Goal: Transaction & Acquisition: Book appointment/travel/reservation

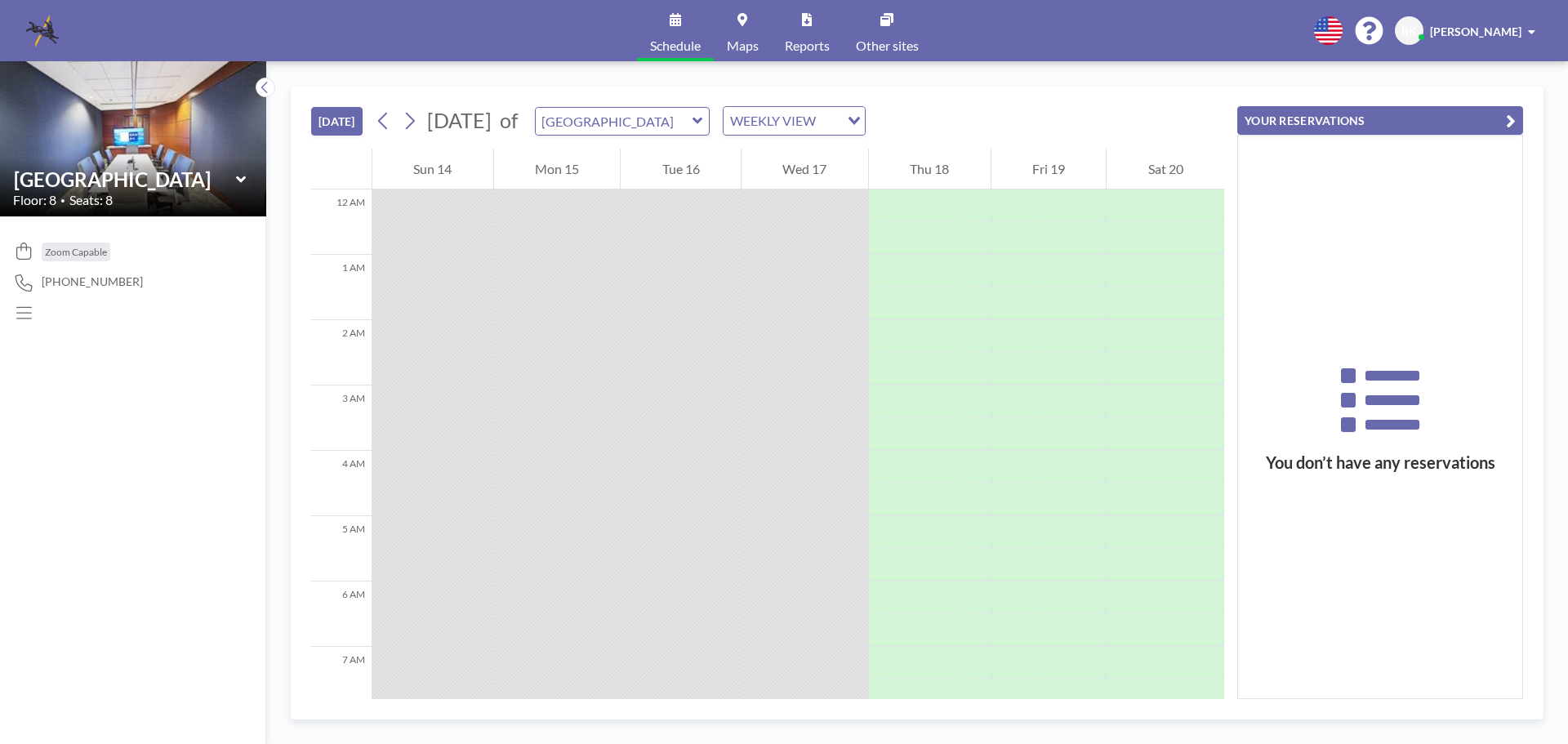
scroll to position [620, 0]
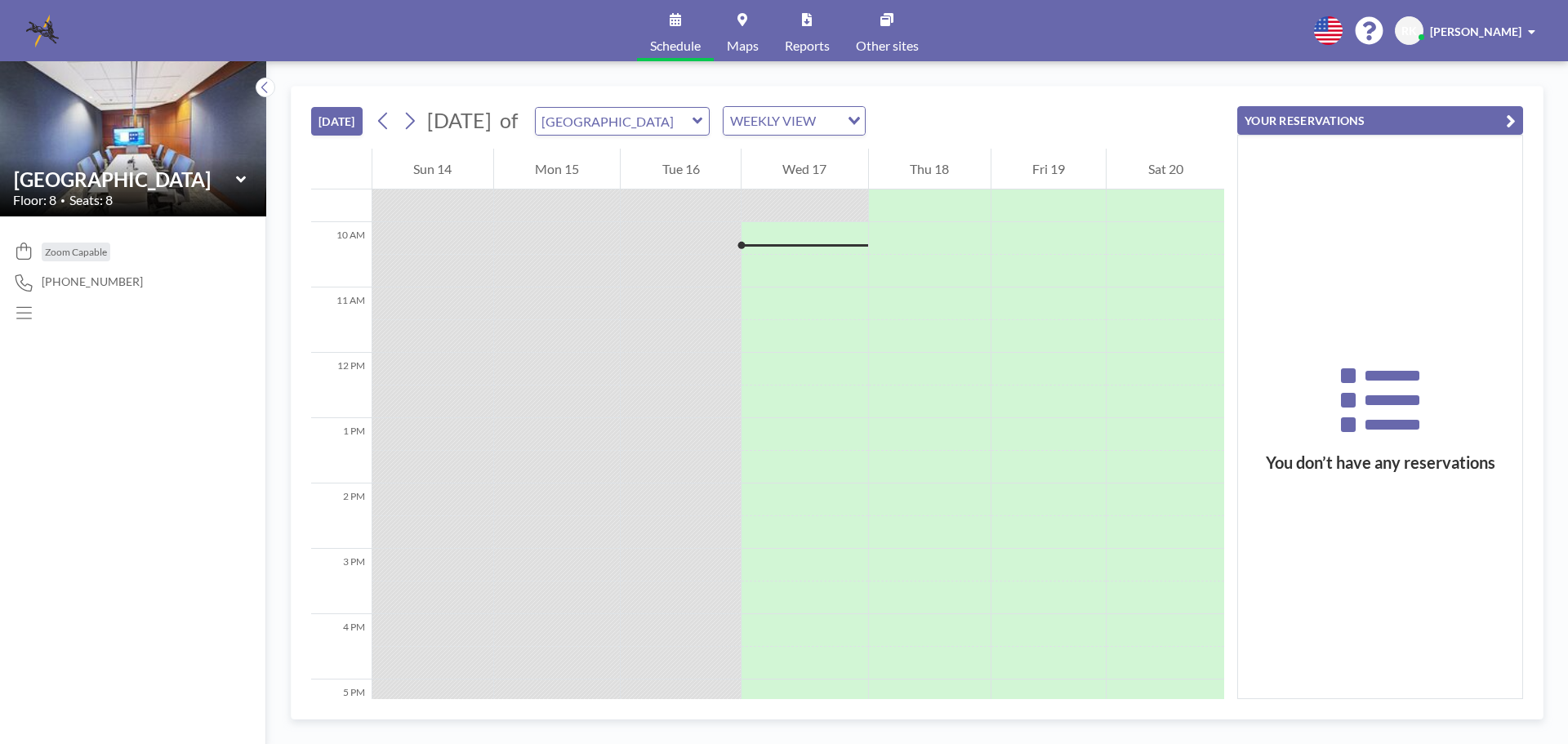
click at [236, 175] on icon at bounding box center [241, 180] width 11 height 16
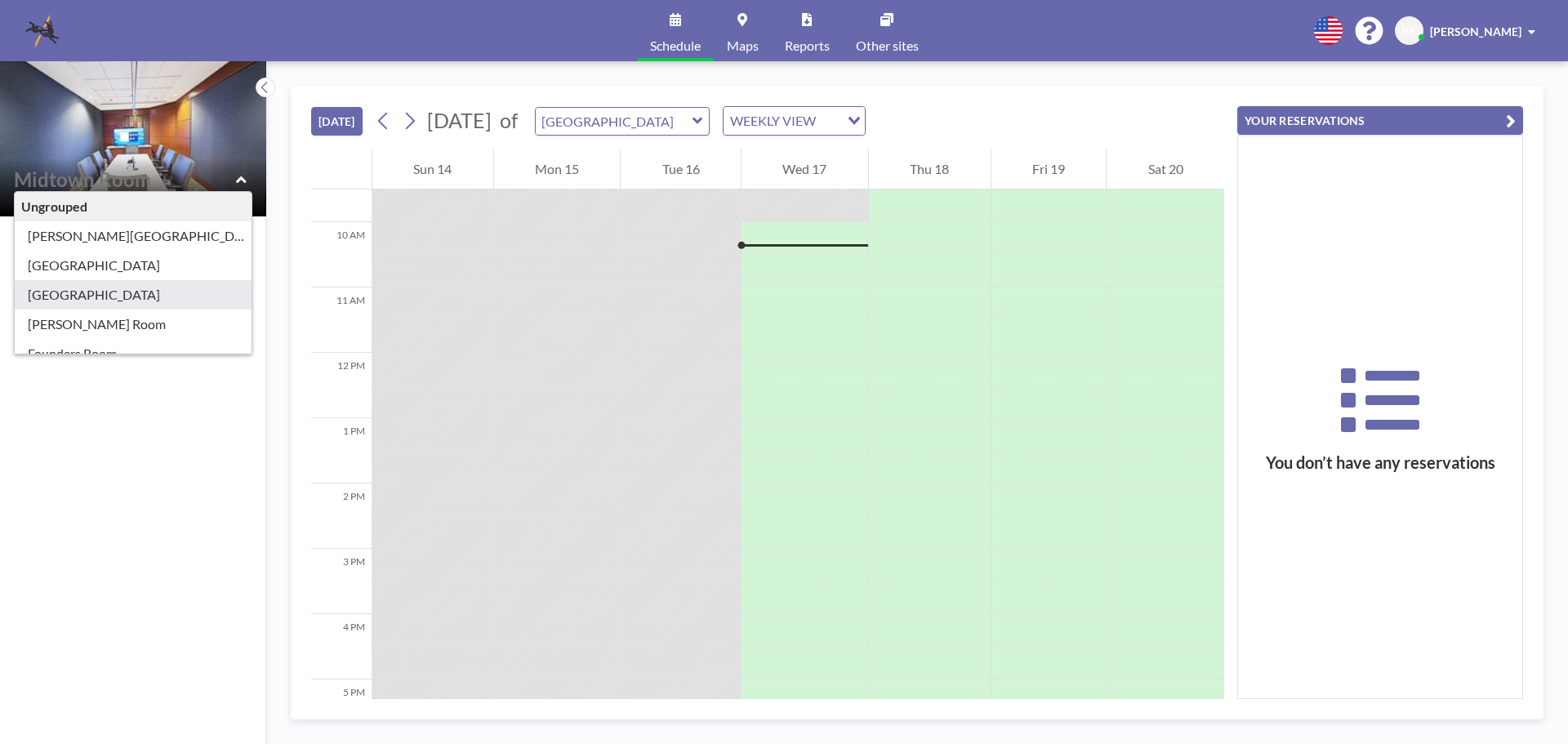
type input "[GEOGRAPHIC_DATA]"
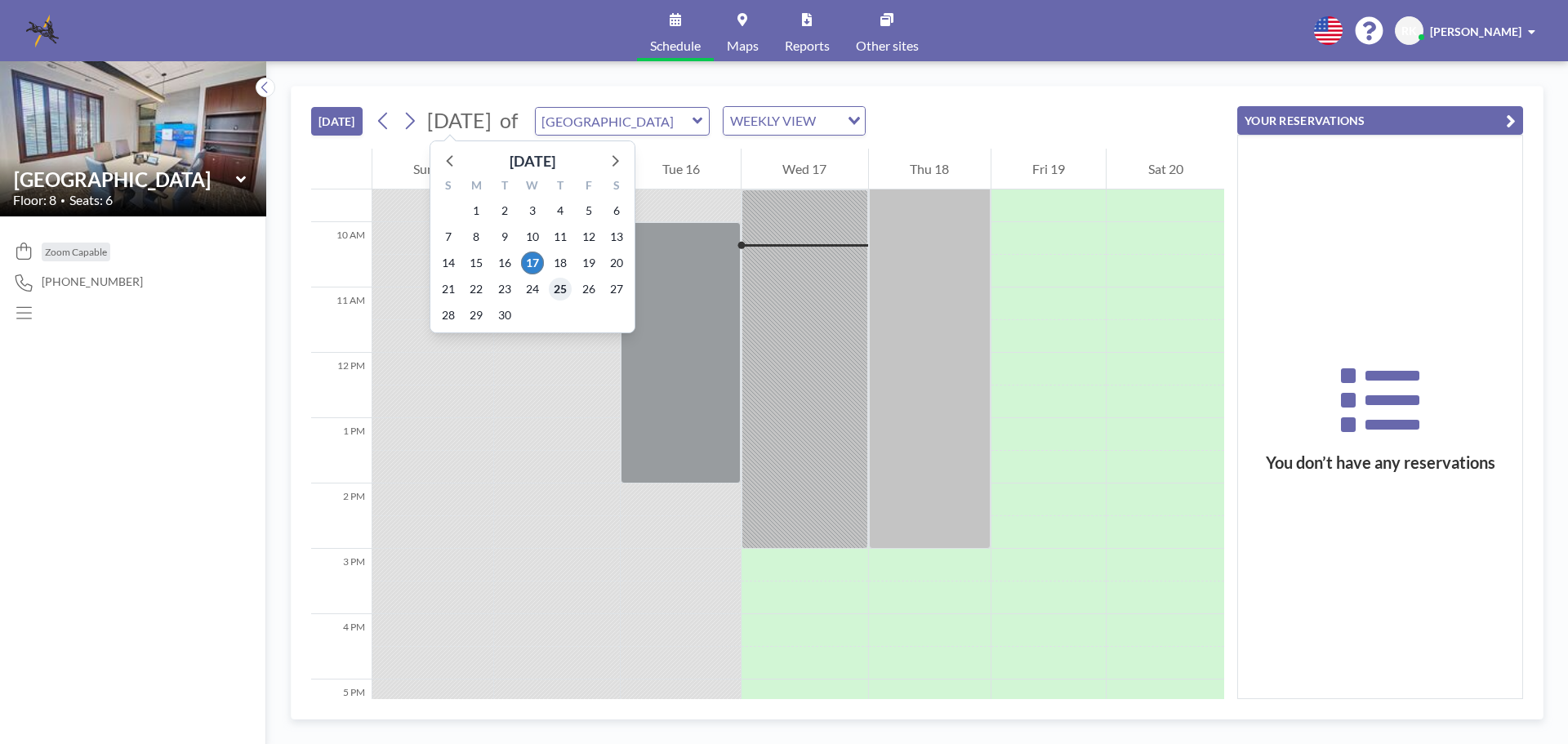
click at [558, 287] on span "25" at bounding box center [561, 289] width 23 height 23
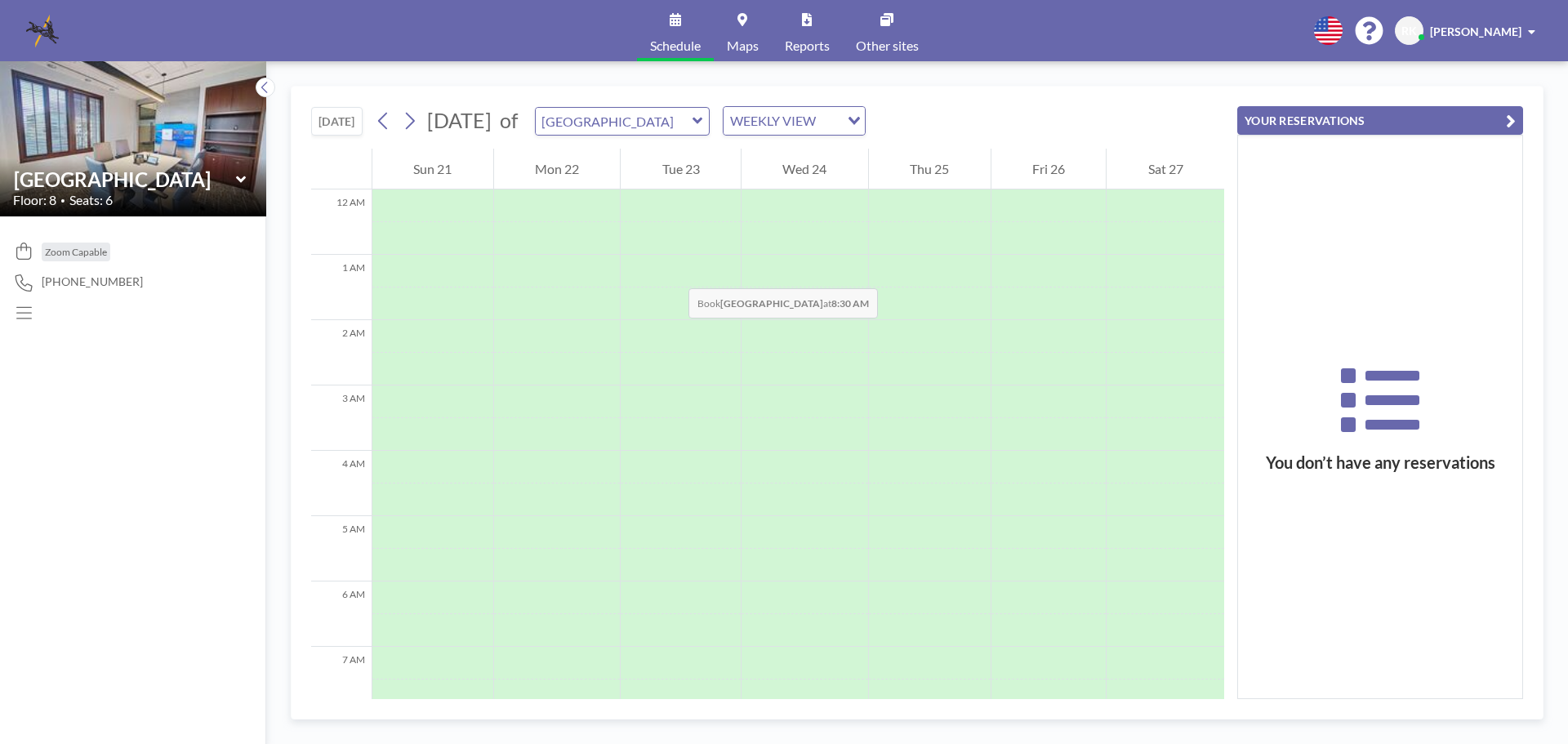
scroll to position [490, 0]
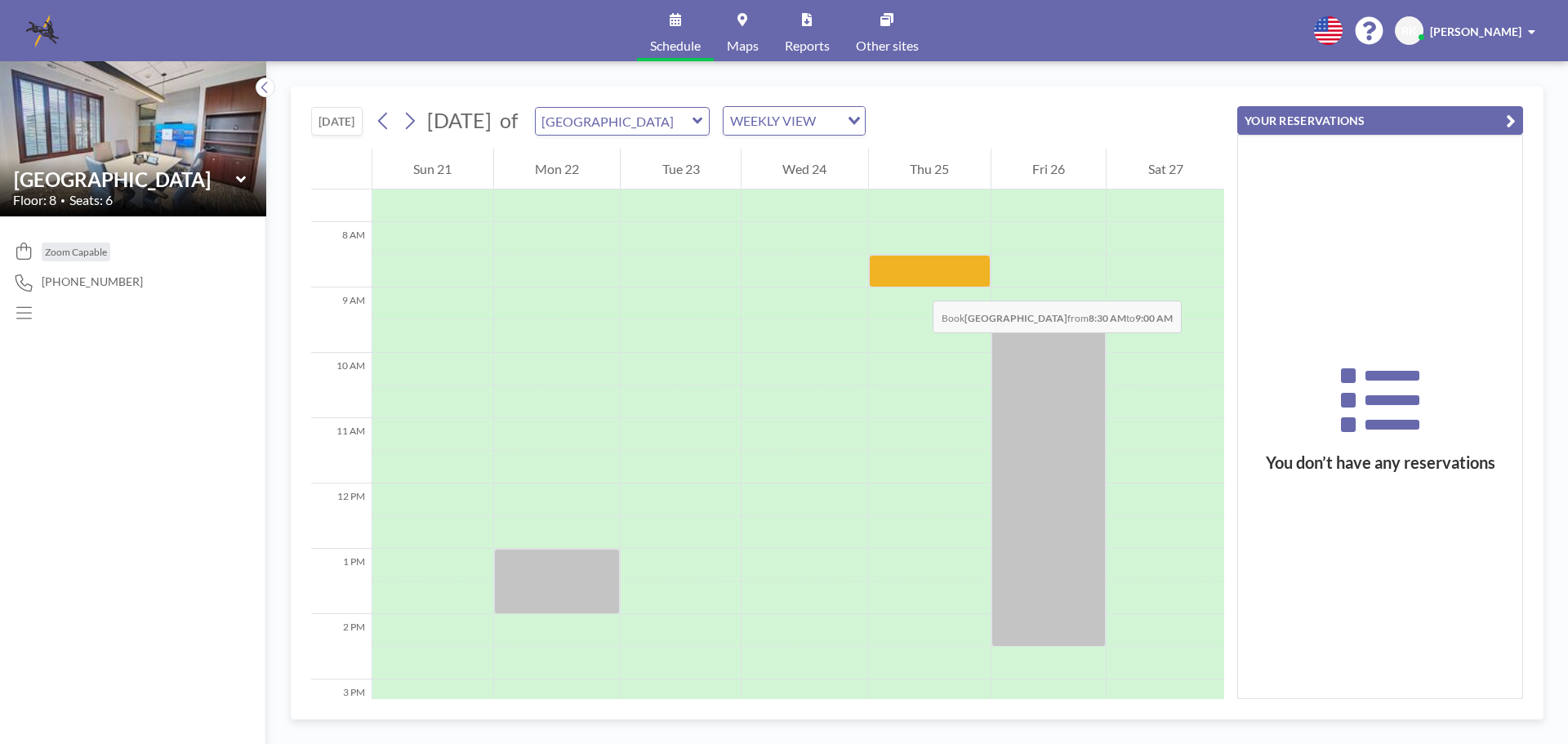
click at [916, 284] on div at bounding box center [929, 271] width 122 height 33
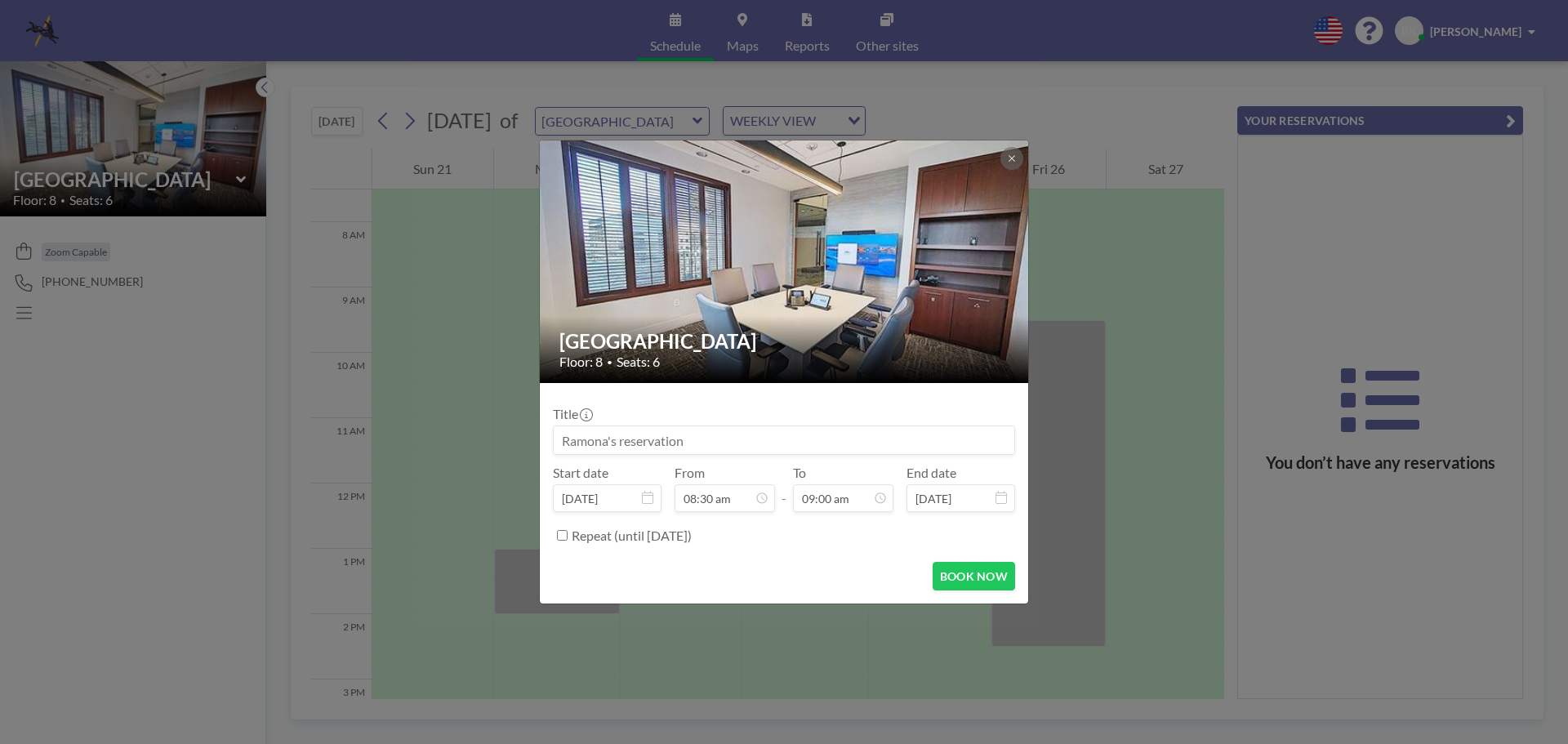
click at [916, 284] on img at bounding box center [784, 262] width 490 height 369
drag, startPoint x: 746, startPoint y: 445, endPoint x: 515, endPoint y: 444, distance: 231.0
click at [515, 444] on div "Buckhead Room Floor: 8 • Seats: 6 Title Start date [DATE] From 08:30 am - To 09…" at bounding box center [784, 372] width 1568 height 744
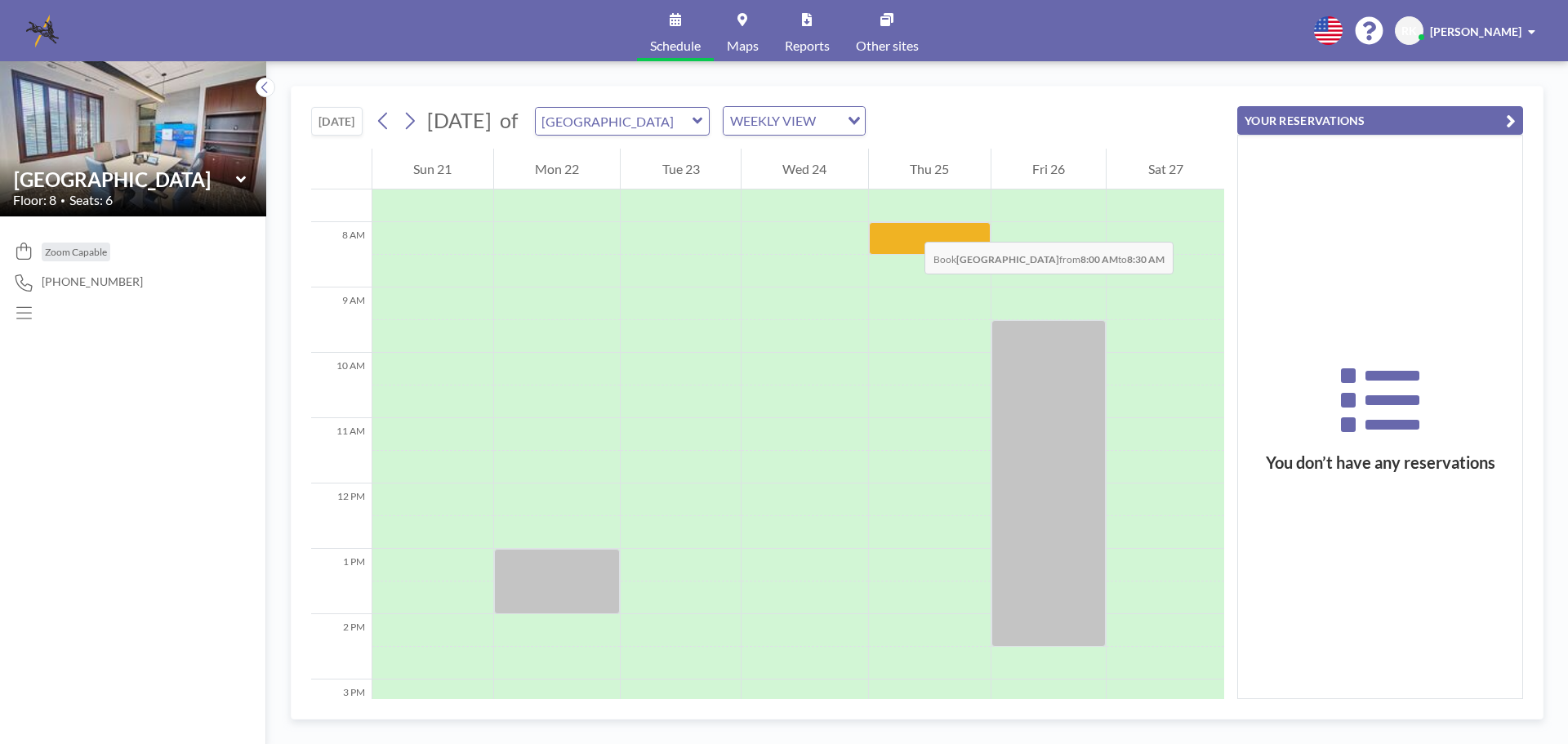
click at [908, 226] on div at bounding box center [929, 238] width 122 height 33
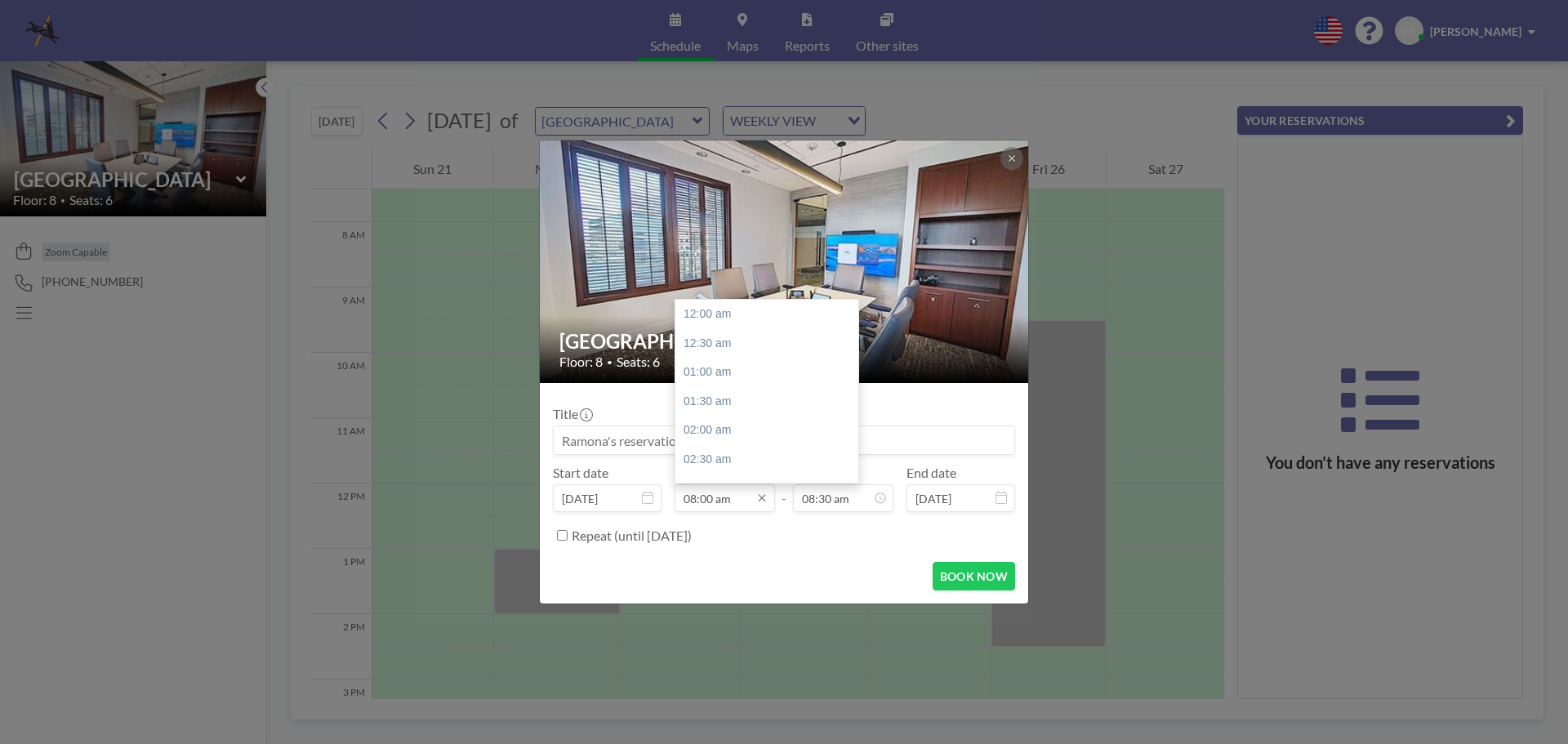
scroll to position [466, 0]
click at [740, 369] on div "09:00 am" at bounding box center [770, 372] width 191 height 30
type input "09:00 am"
click at [826, 503] on input "09:30 am" at bounding box center [843, 497] width 101 height 28
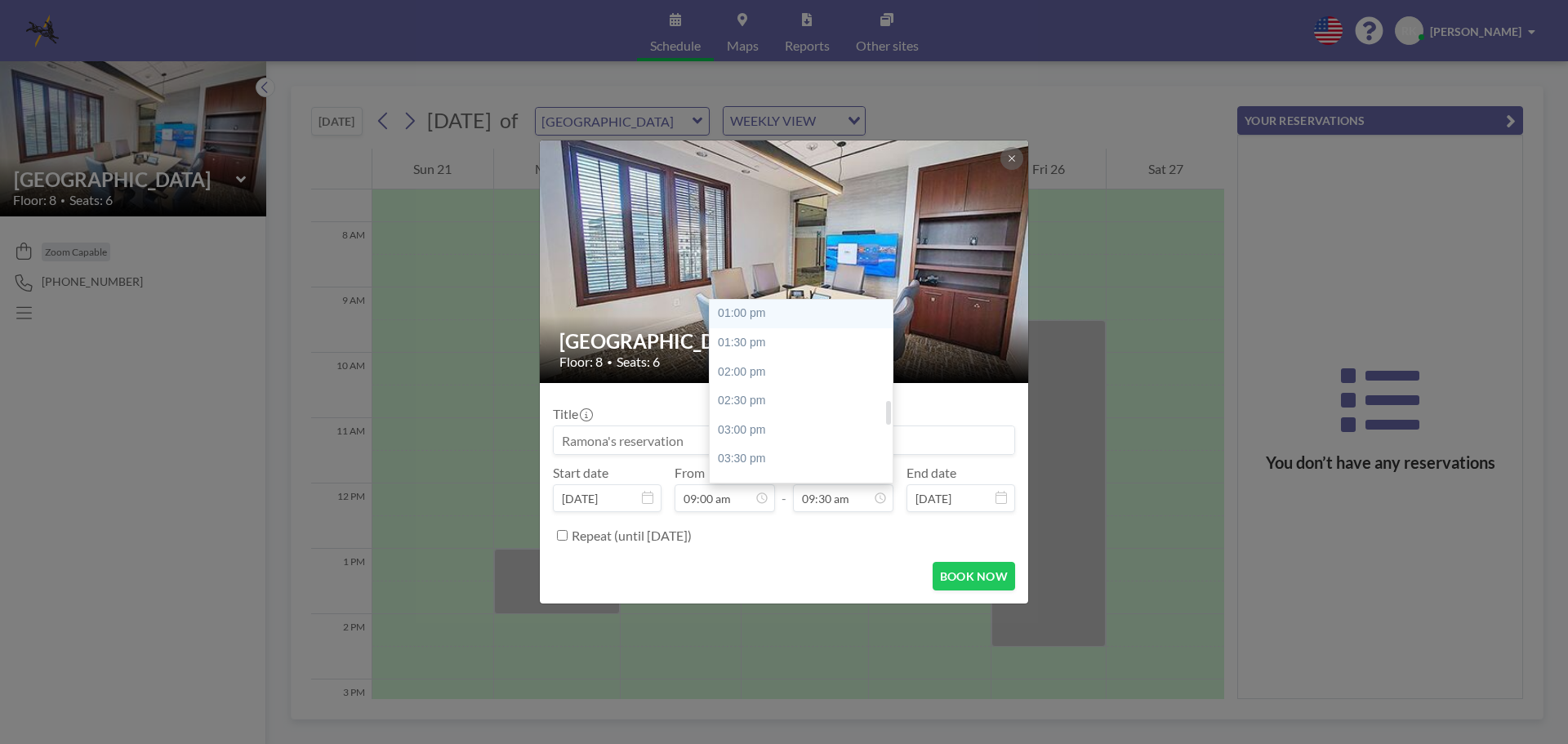
scroll to position [777, 0]
click at [758, 465] on div "04:00 pm" at bounding box center [805, 468] width 191 height 30
type input "04:00 pm"
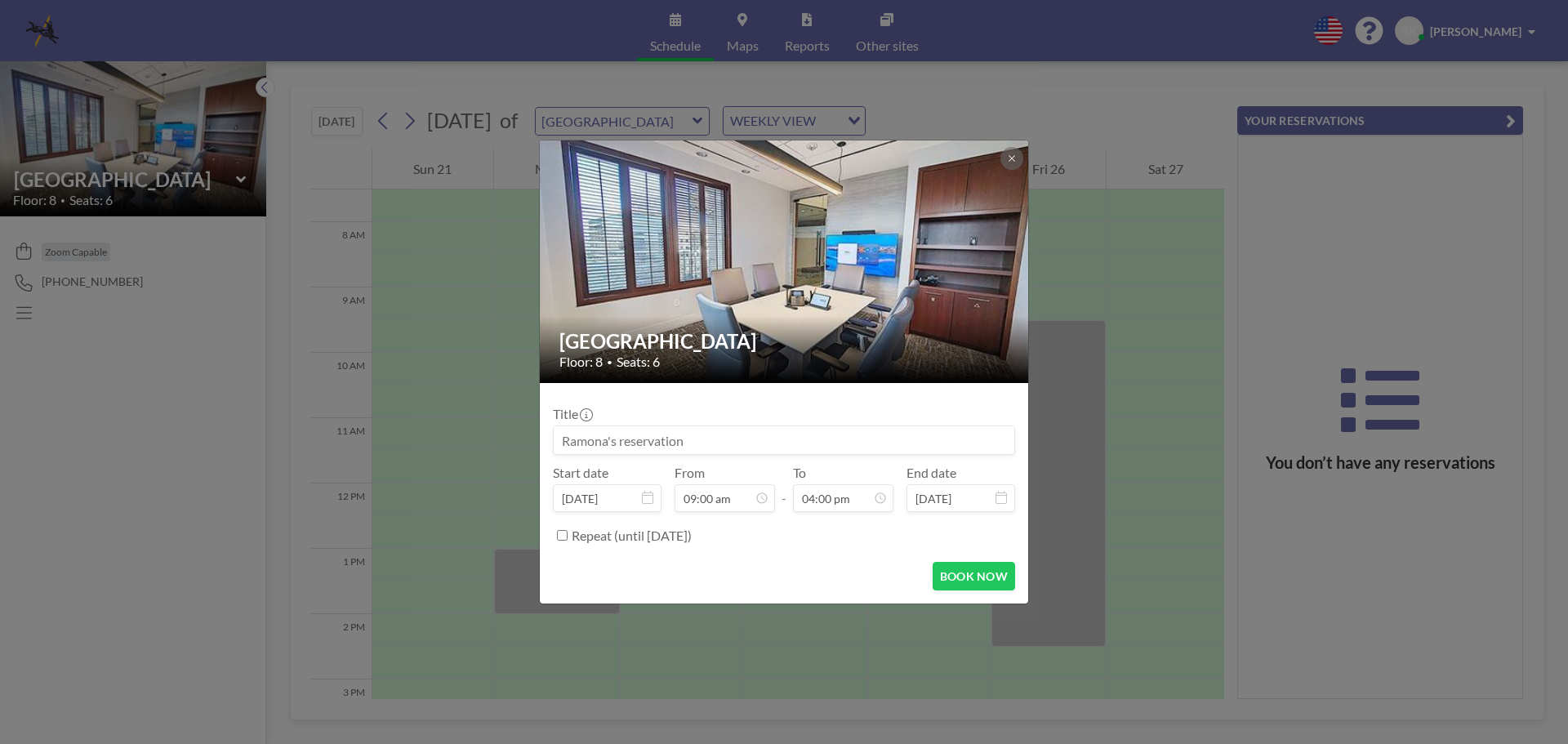
scroll to position [523, 0]
click at [664, 447] on input at bounding box center [784, 440] width 461 height 28
type input "[PERSON_NAME] re: [PERSON_NAME]"
click at [961, 579] on button "BOOK NOW" at bounding box center [974, 576] width 83 height 29
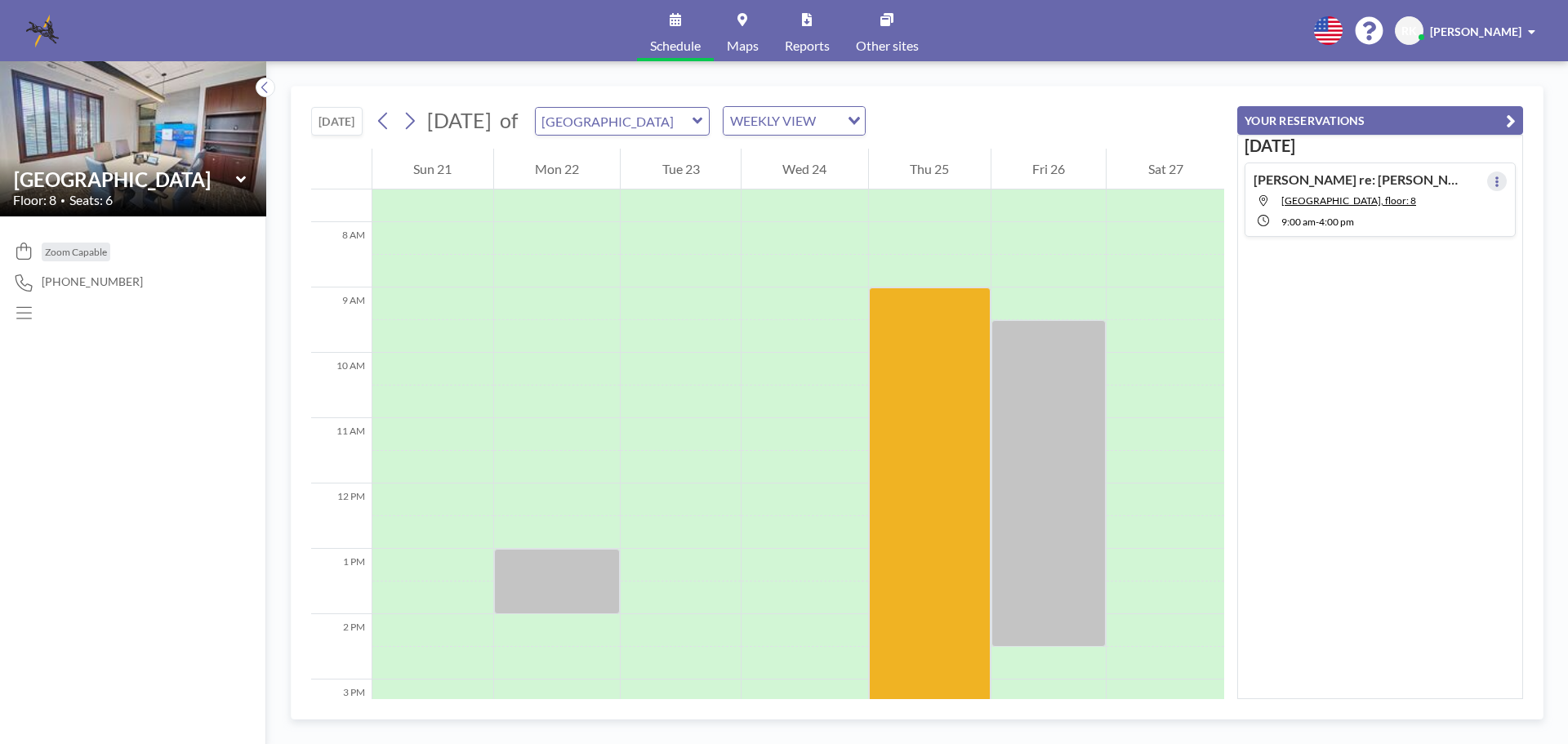
click at [1494, 178] on icon at bounding box center [1497, 181] width 7 height 11
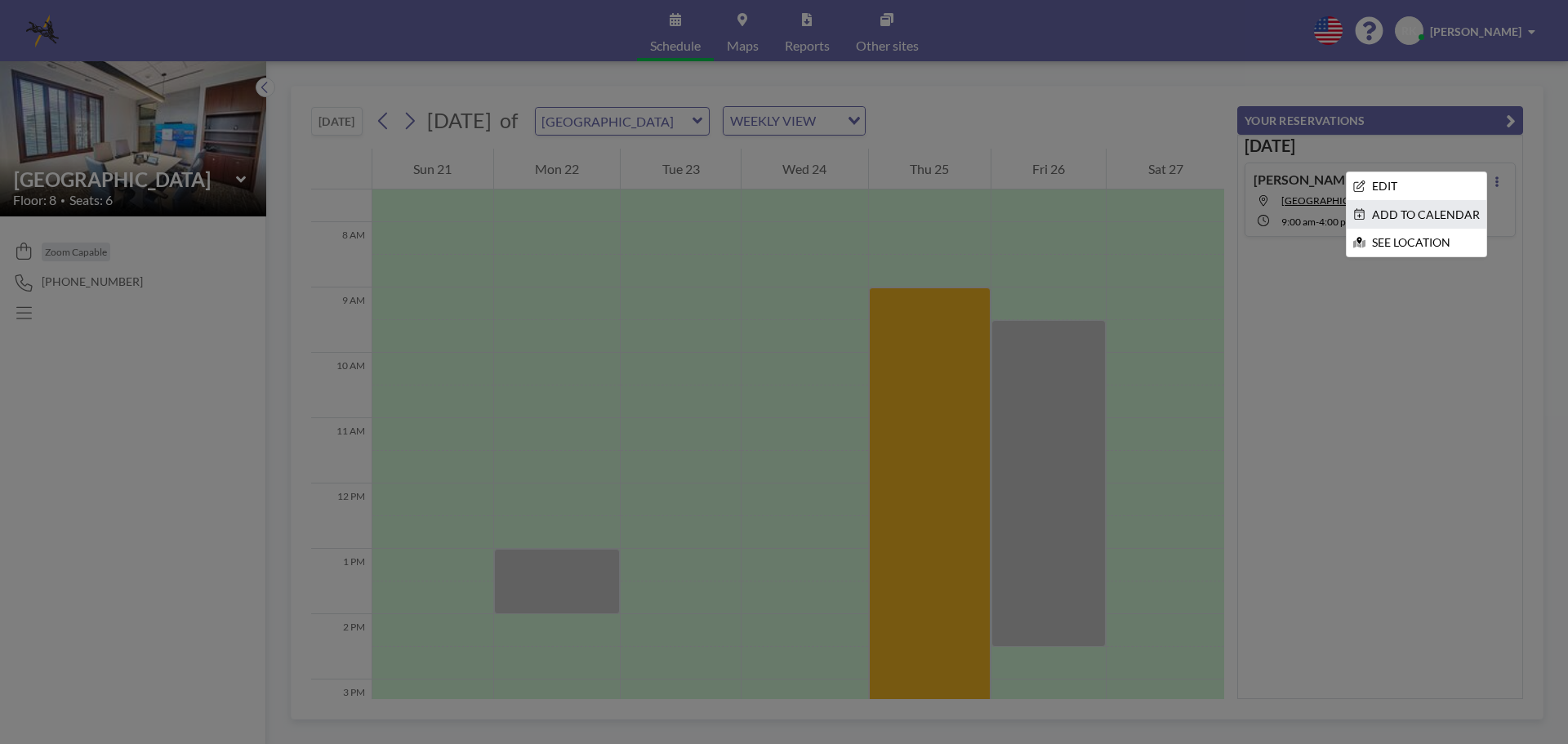
click at [1411, 208] on li "ADD TO CALENDAR" at bounding box center [1415, 214] width 139 height 28
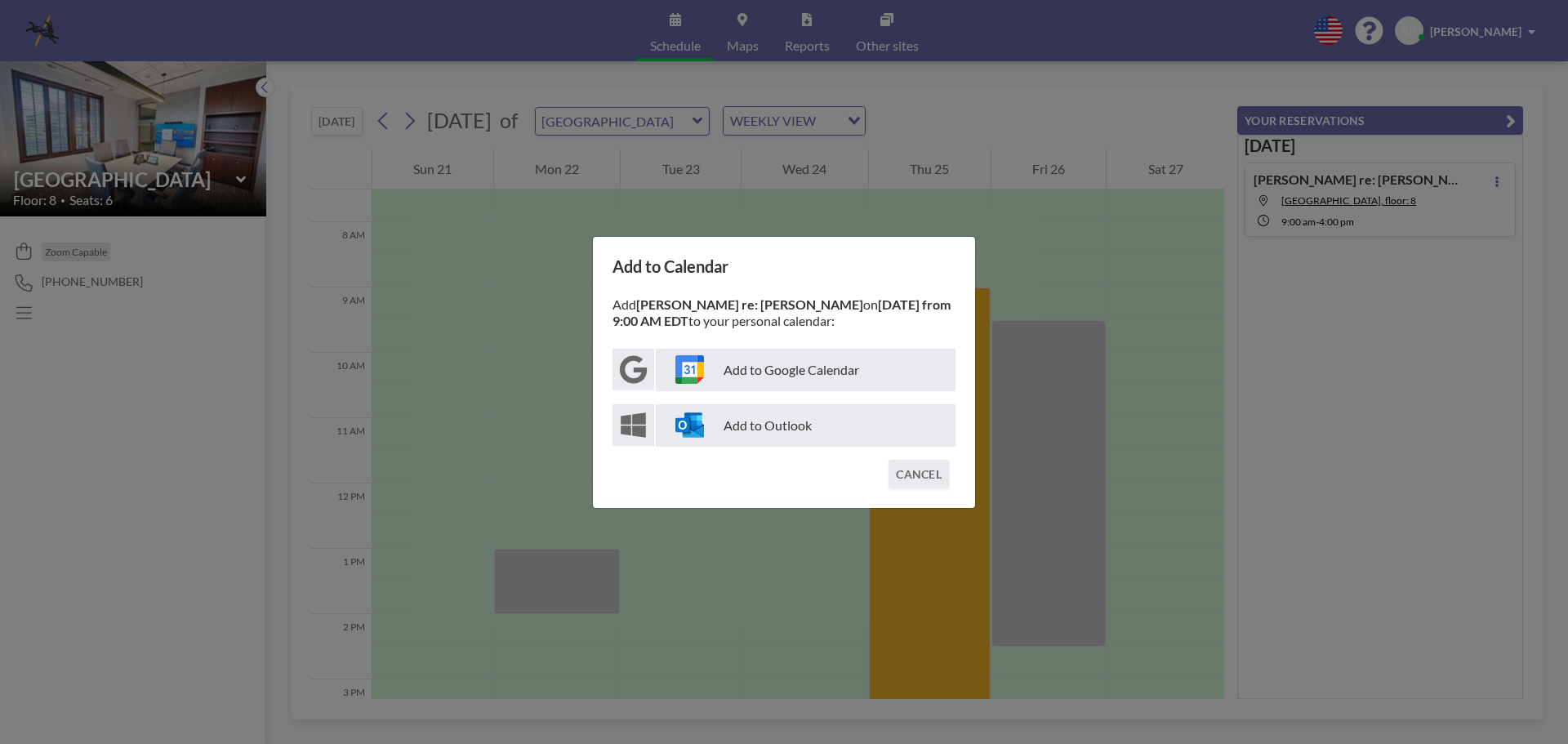
click at [770, 420] on p "Add to Outlook" at bounding box center [806, 425] width 300 height 42
click at [929, 478] on button "CANCEL" at bounding box center [918, 474] width 60 height 29
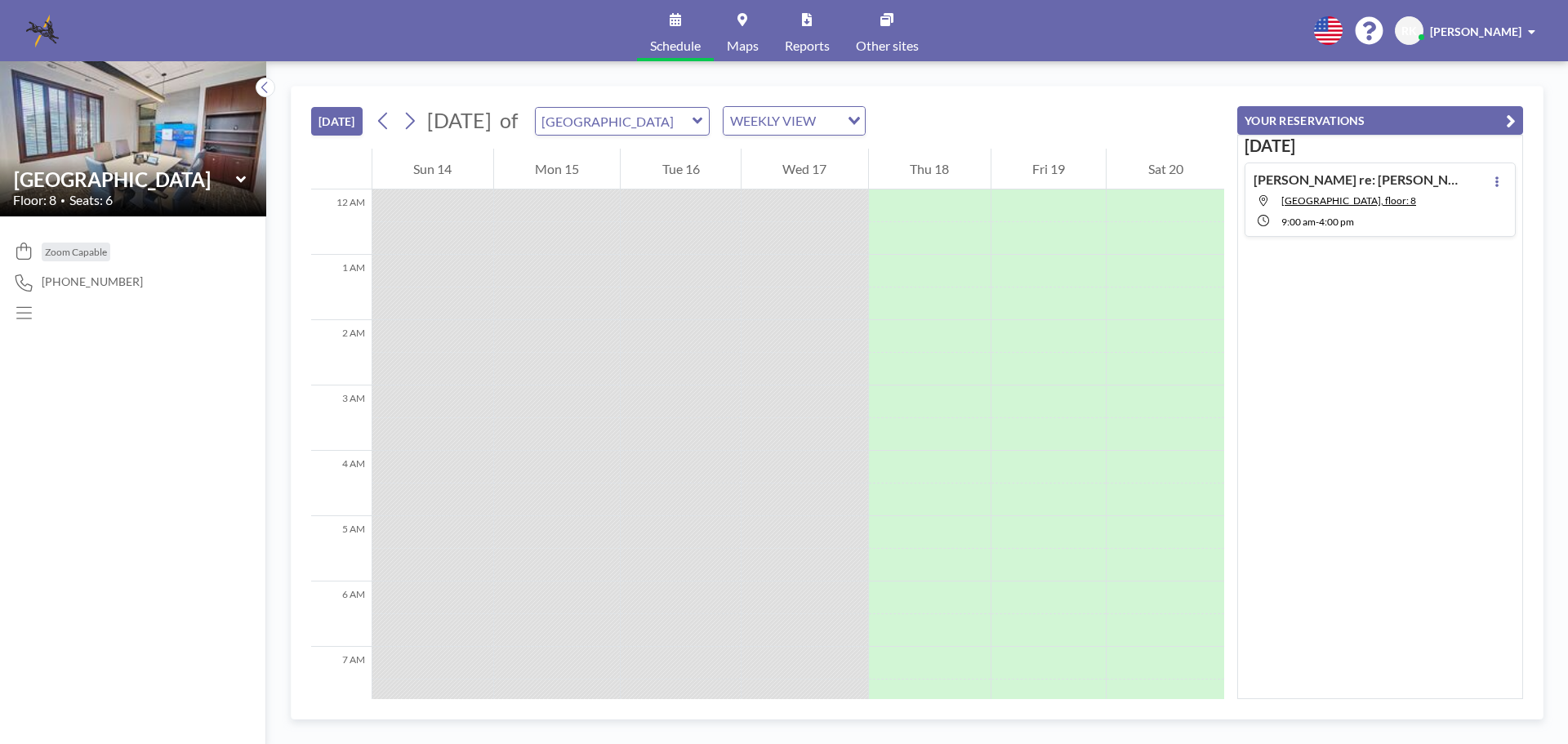
scroll to position [620, 0]
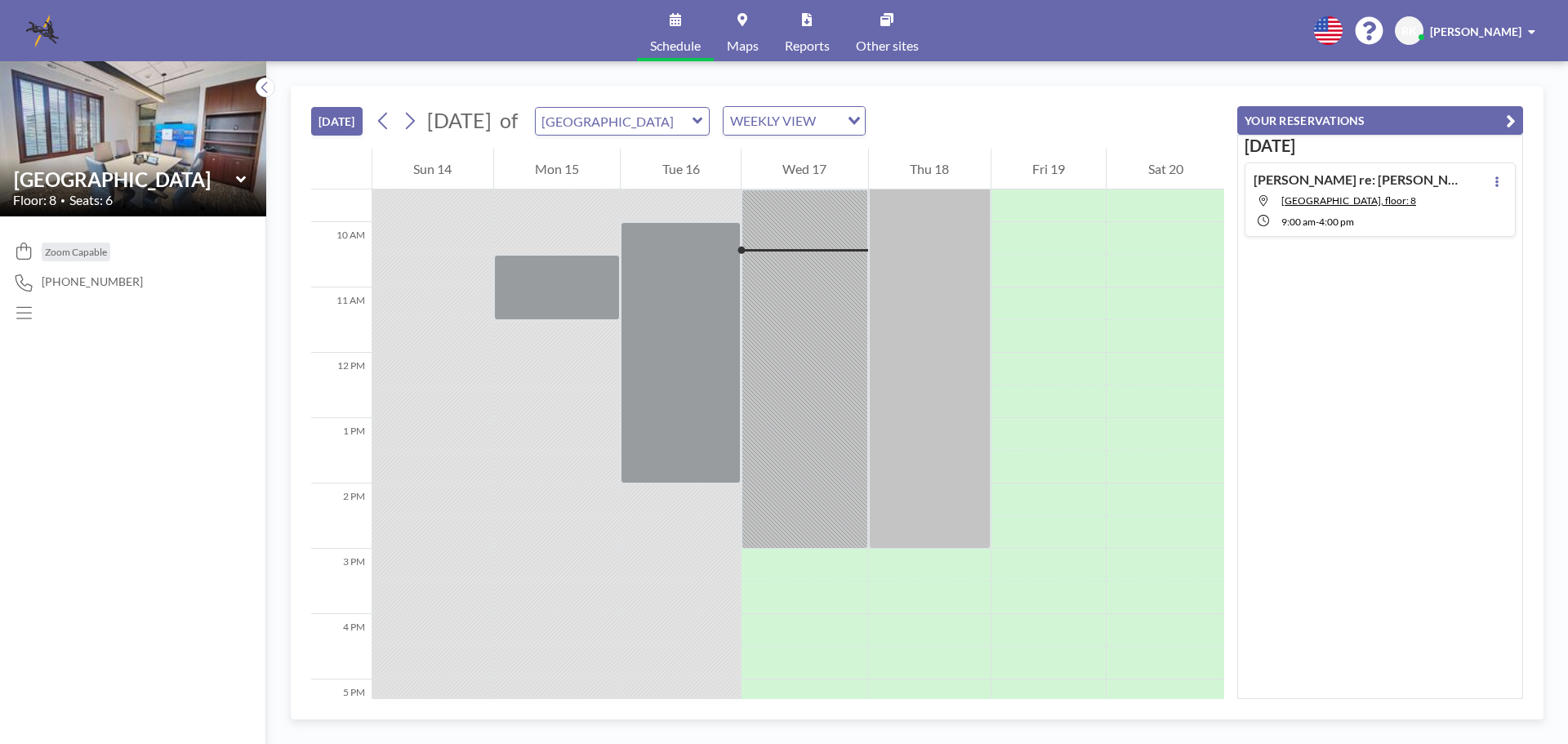
click at [1510, 27] on span "[PERSON_NAME]" at bounding box center [1475, 32] width 91 height 13
click at [1482, 107] on span "Log out" at bounding box center [1485, 110] width 37 height 16
